Goal: Check status

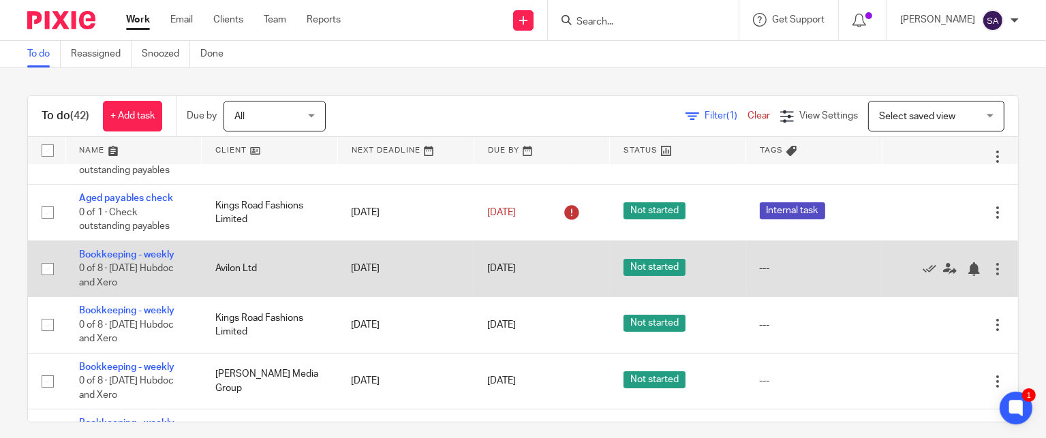
scroll to position [272, 0]
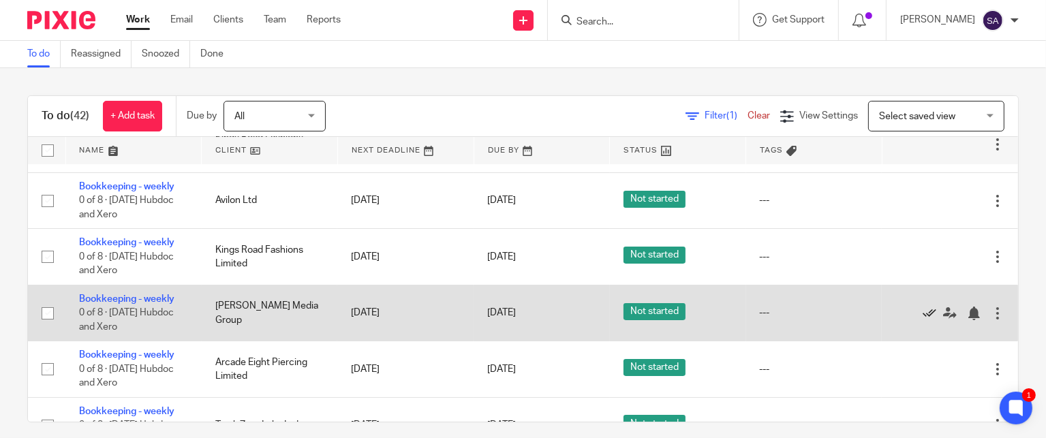
click at [922, 318] on icon at bounding box center [929, 314] width 14 height 14
click at [922, 315] on icon at bounding box center [929, 314] width 14 height 14
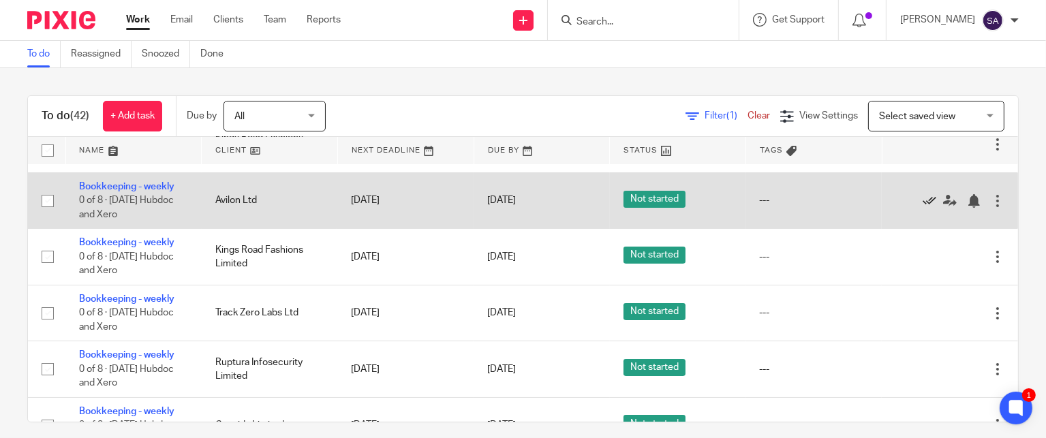
click at [922, 202] on icon at bounding box center [929, 201] width 14 height 14
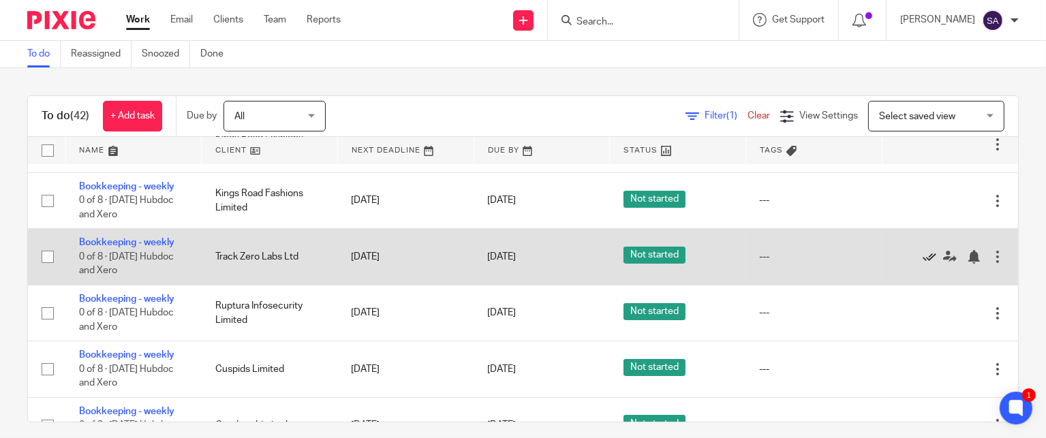
click at [922, 260] on icon at bounding box center [929, 257] width 14 height 14
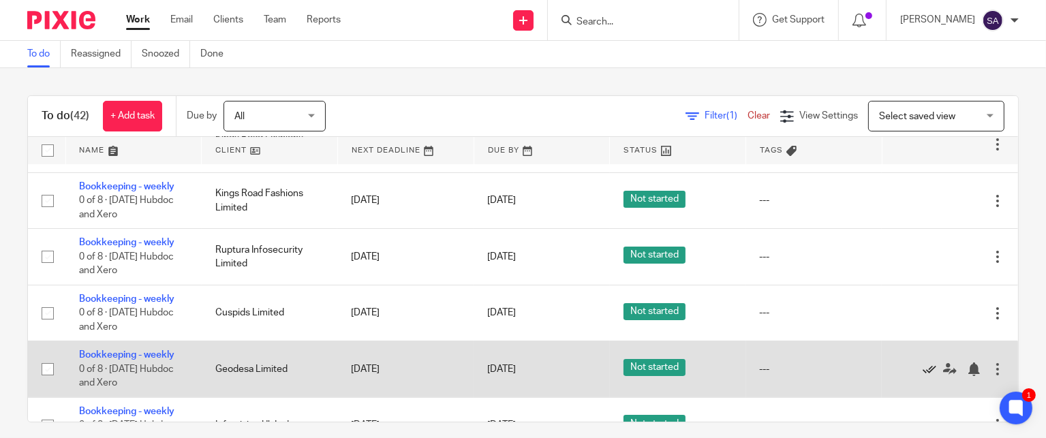
click at [922, 371] on icon at bounding box center [929, 369] width 14 height 14
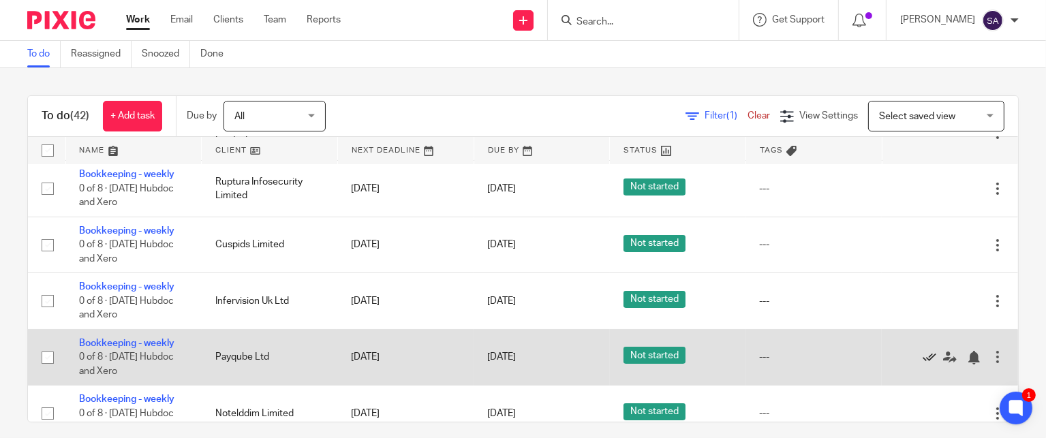
click at [922, 360] on icon at bounding box center [929, 358] width 14 height 14
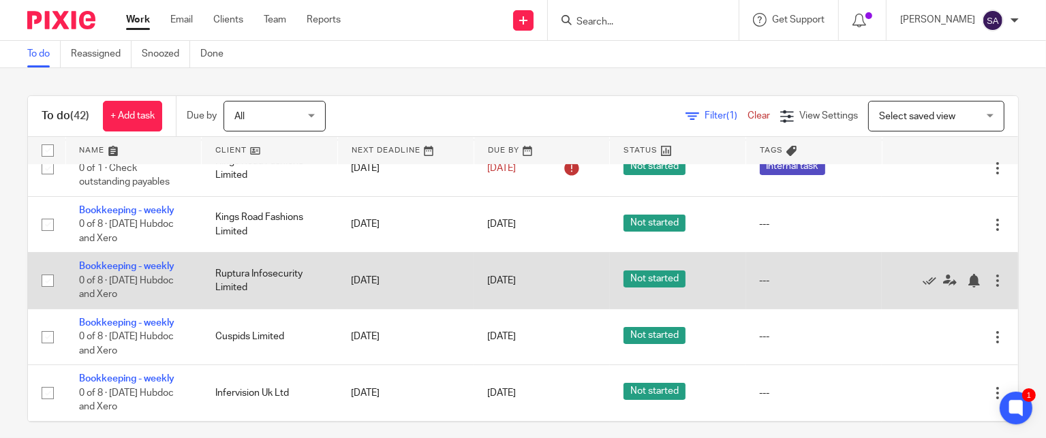
scroll to position [272, 0]
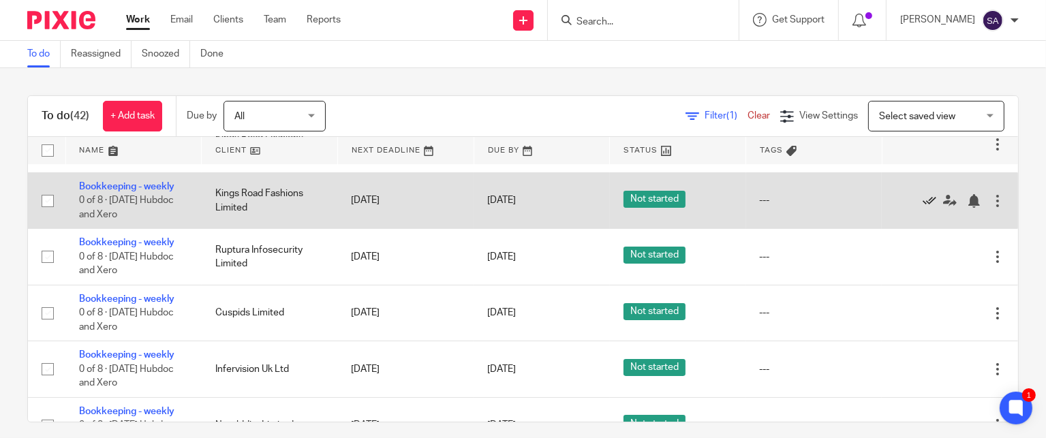
click at [922, 202] on icon at bounding box center [929, 201] width 14 height 14
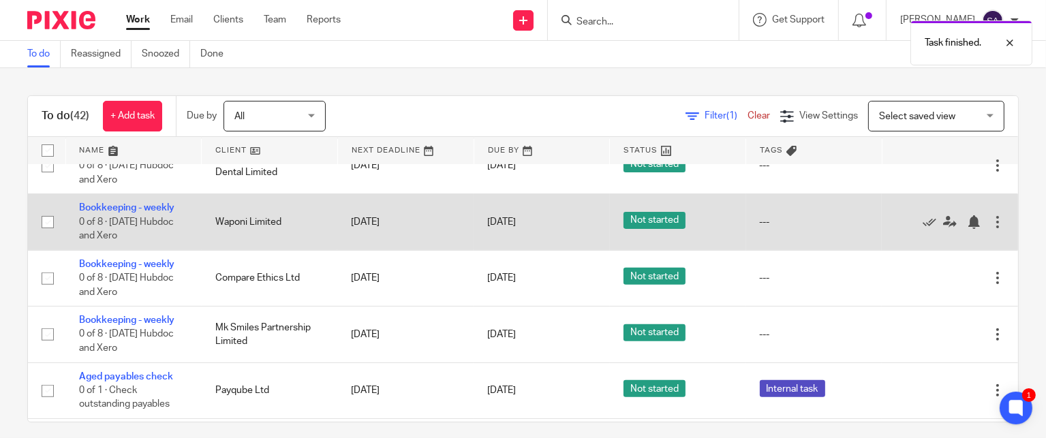
scroll to position [545, 0]
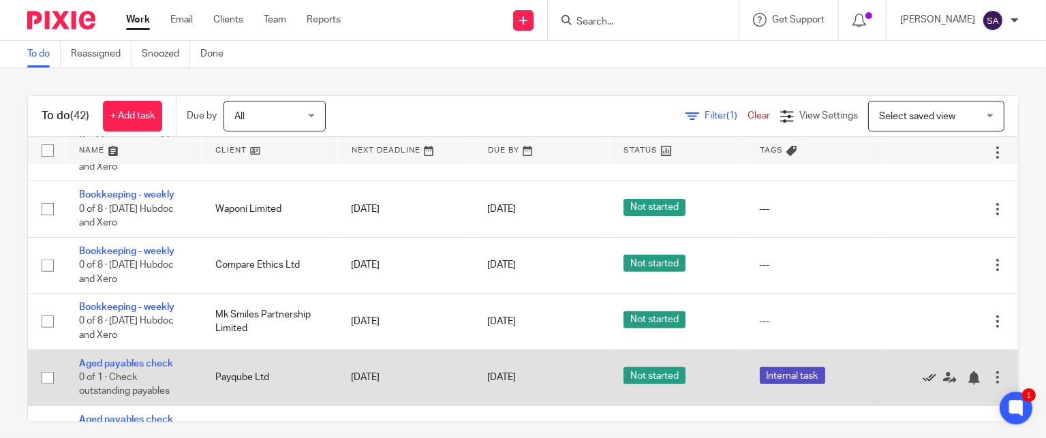
click at [922, 381] on icon at bounding box center [929, 378] width 14 height 14
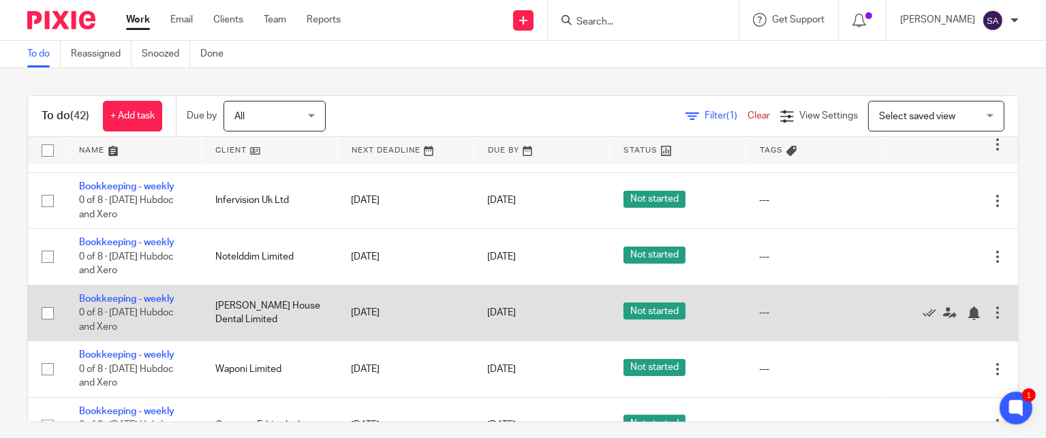
scroll to position [409, 0]
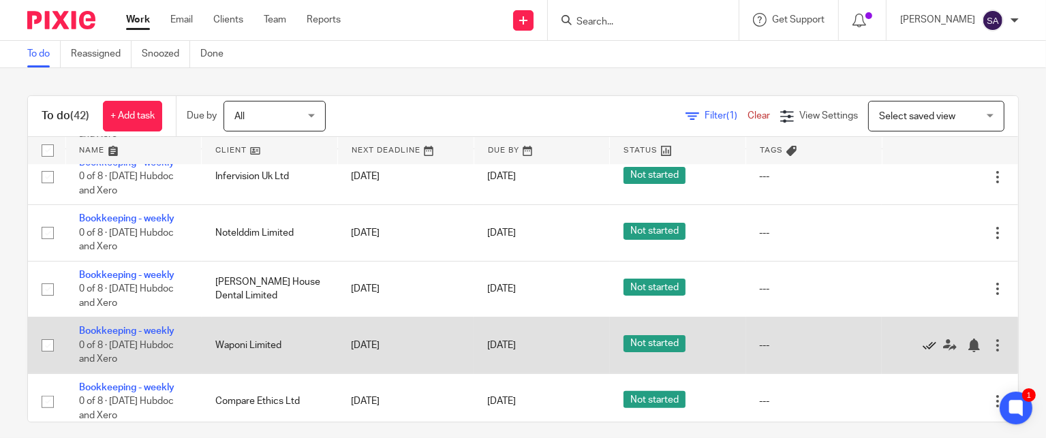
click at [922, 348] on icon at bounding box center [929, 346] width 14 height 14
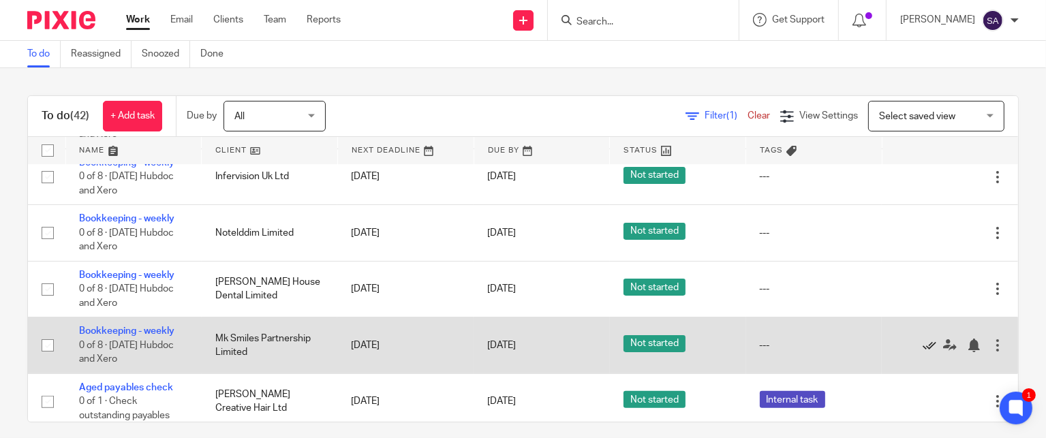
click at [922, 348] on icon at bounding box center [929, 346] width 14 height 14
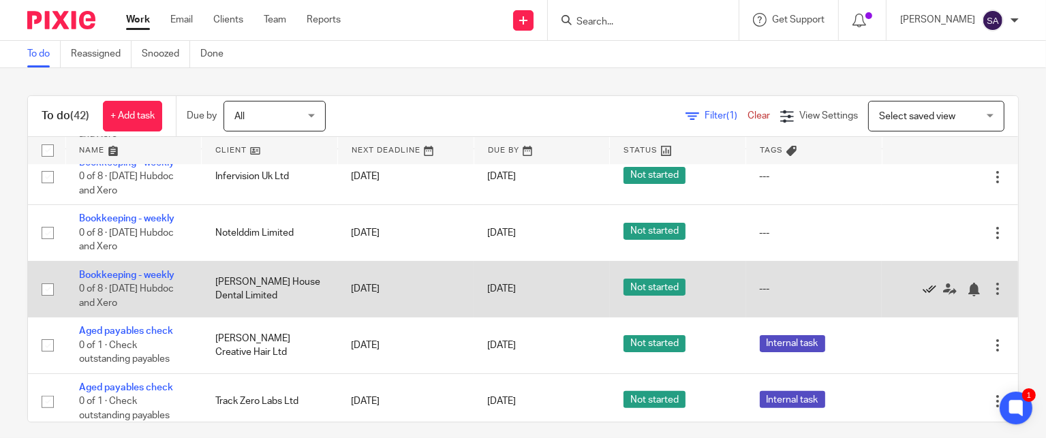
click at [922, 288] on icon at bounding box center [929, 290] width 14 height 14
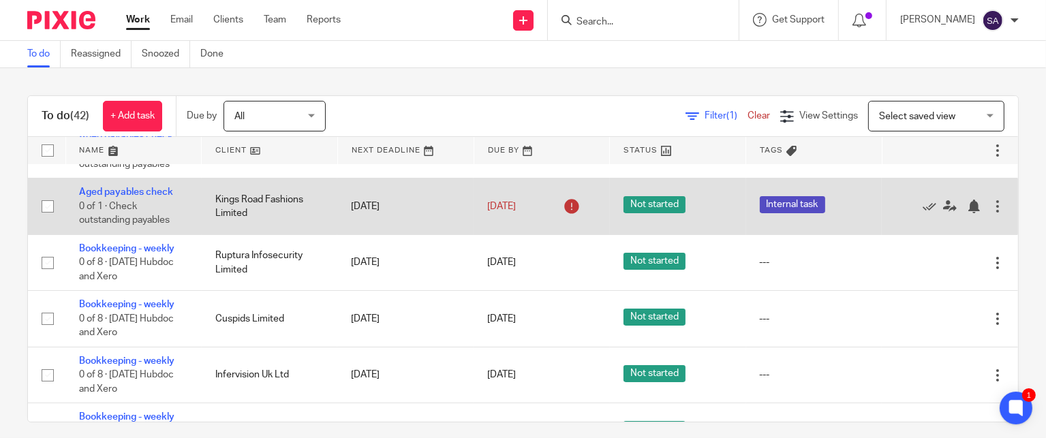
scroll to position [272, 0]
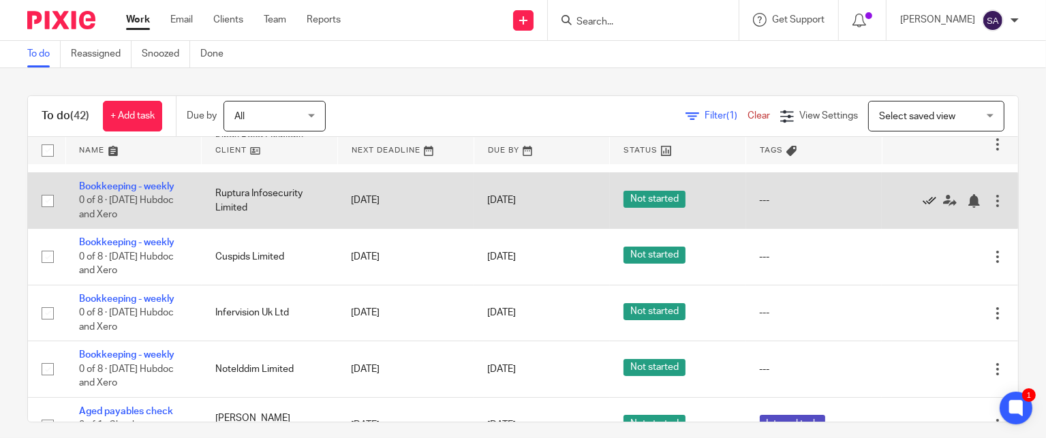
click at [922, 201] on icon at bounding box center [929, 201] width 14 height 14
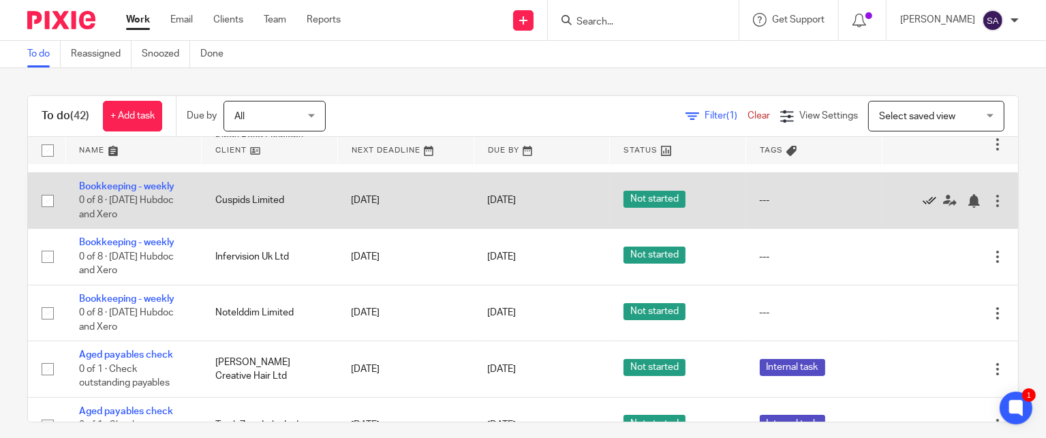
click at [922, 202] on icon at bounding box center [929, 201] width 14 height 14
